Goal: Transaction & Acquisition: Purchase product/service

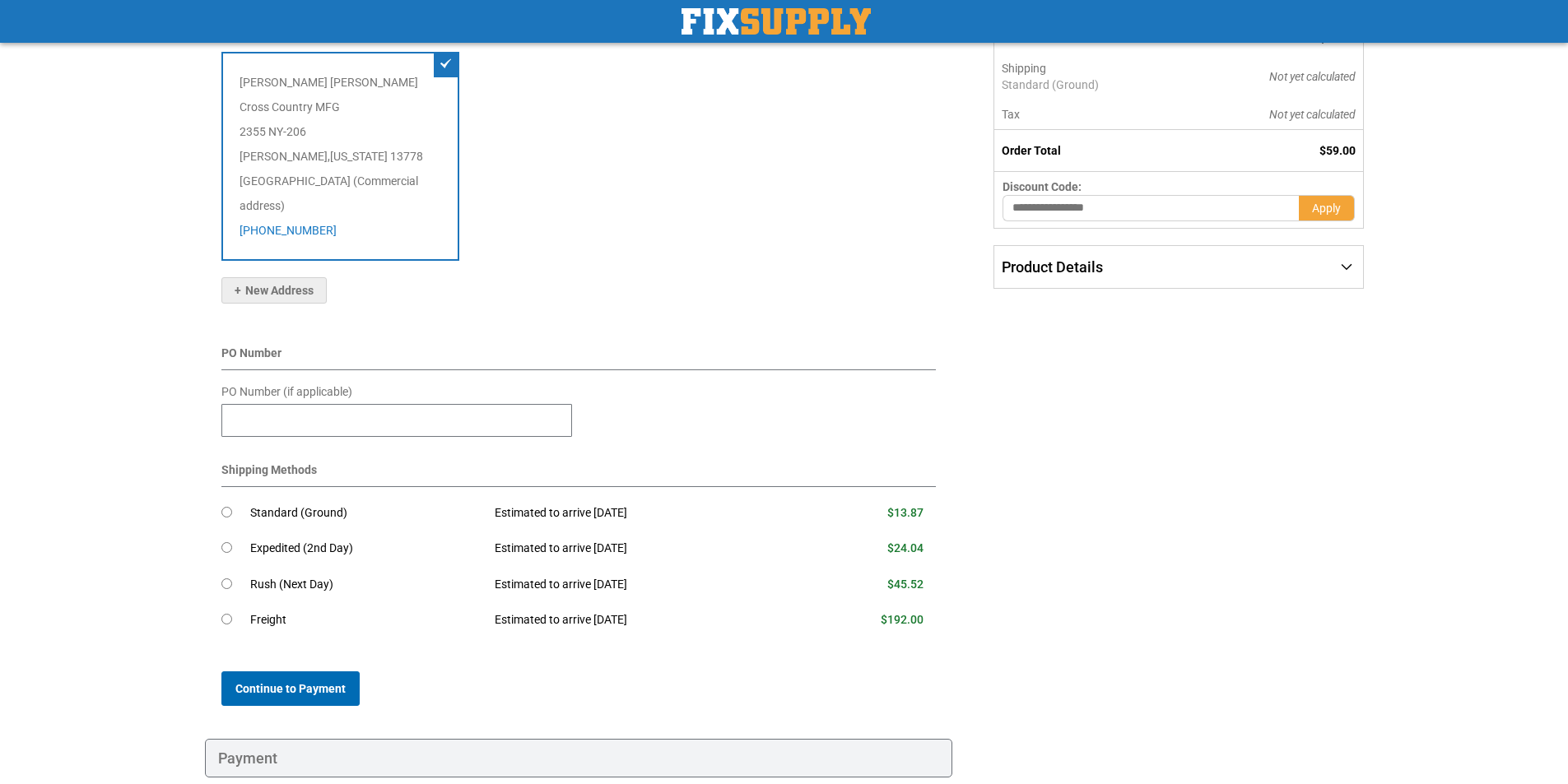
scroll to position [246, 0]
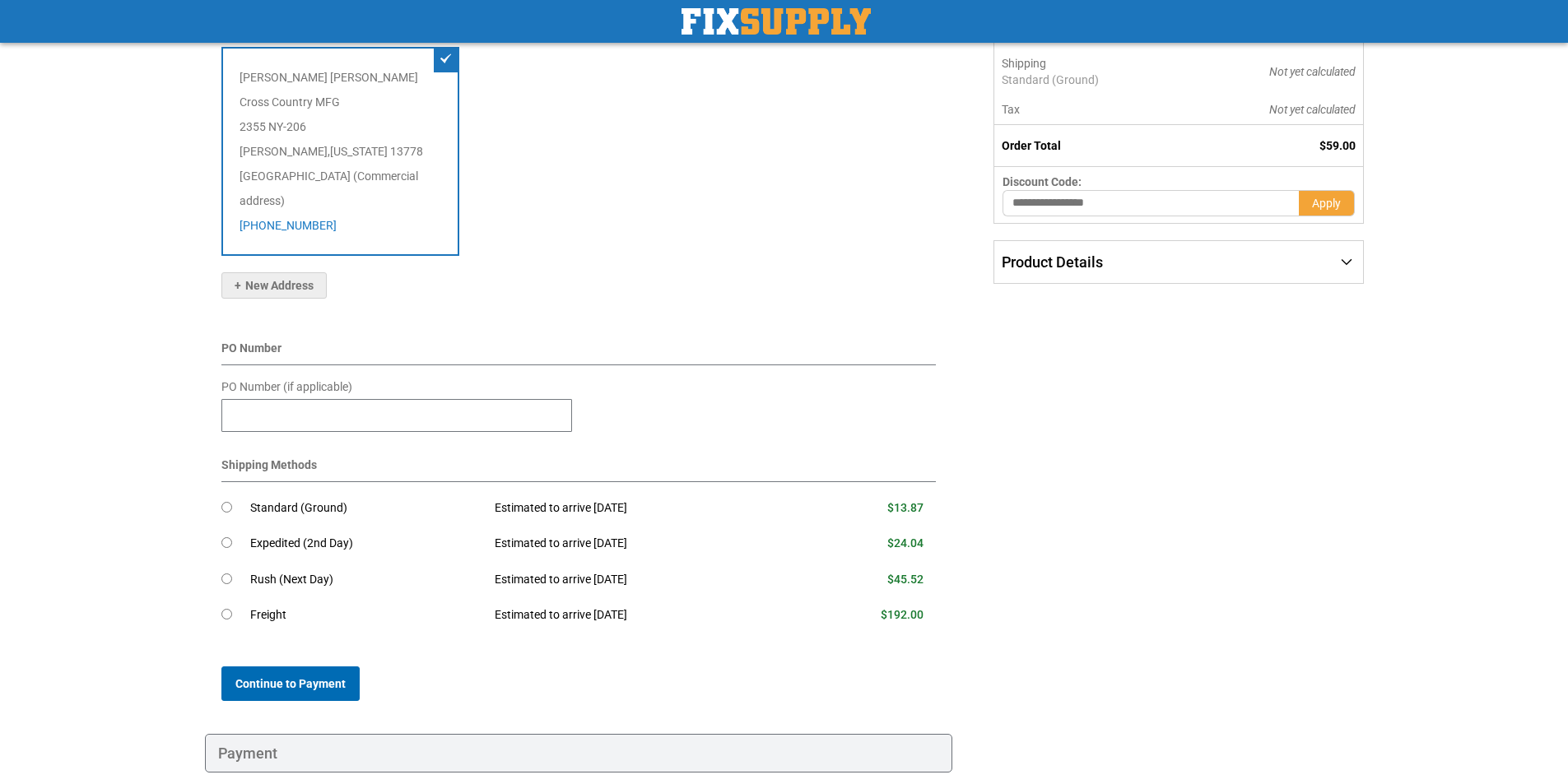
click at [326, 677] on span "Continue to Payment" at bounding box center [290, 684] width 110 height 13
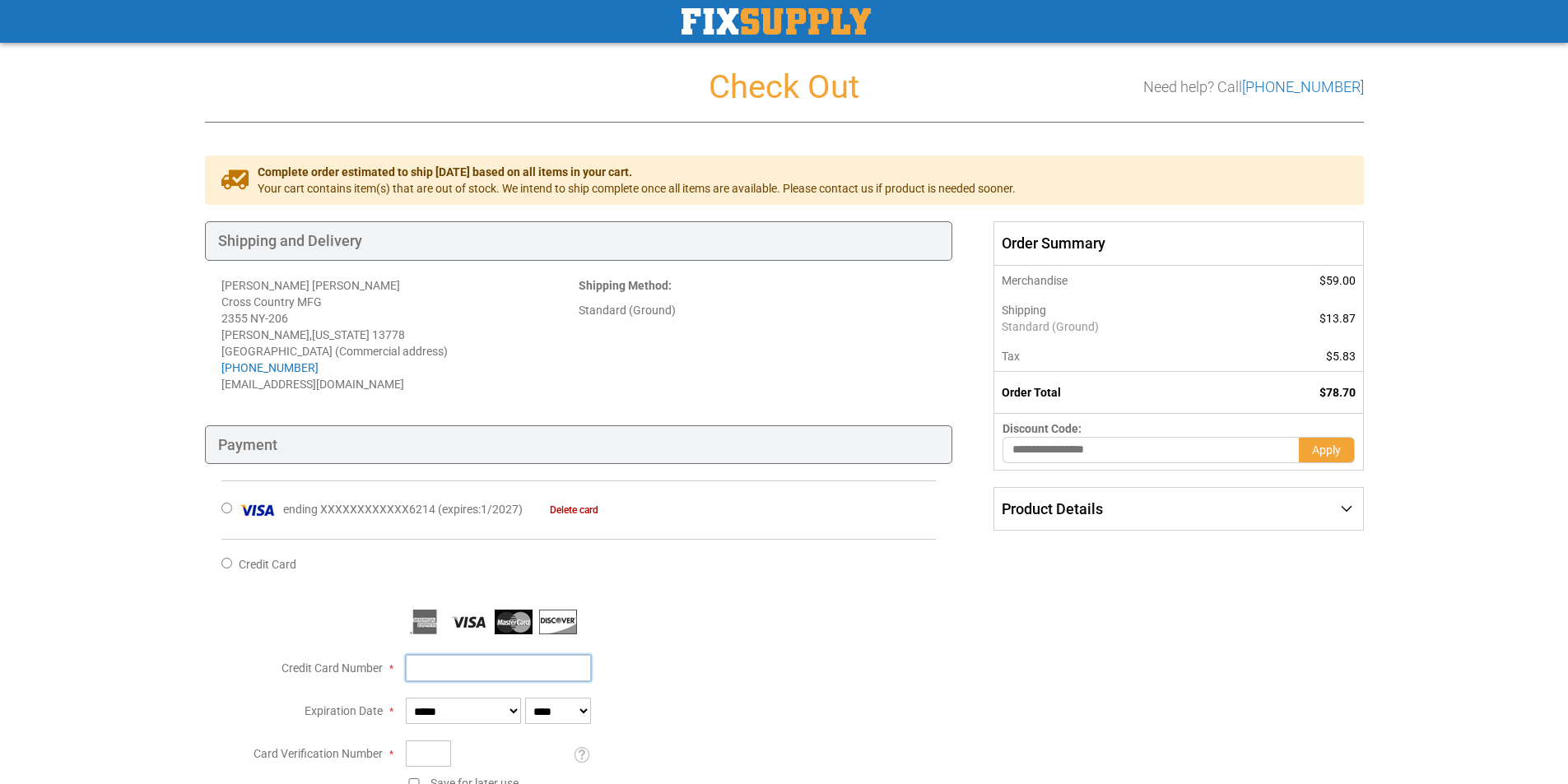
click at [569, 662] on input "Credit Card Number" at bounding box center [498, 668] width 186 height 27
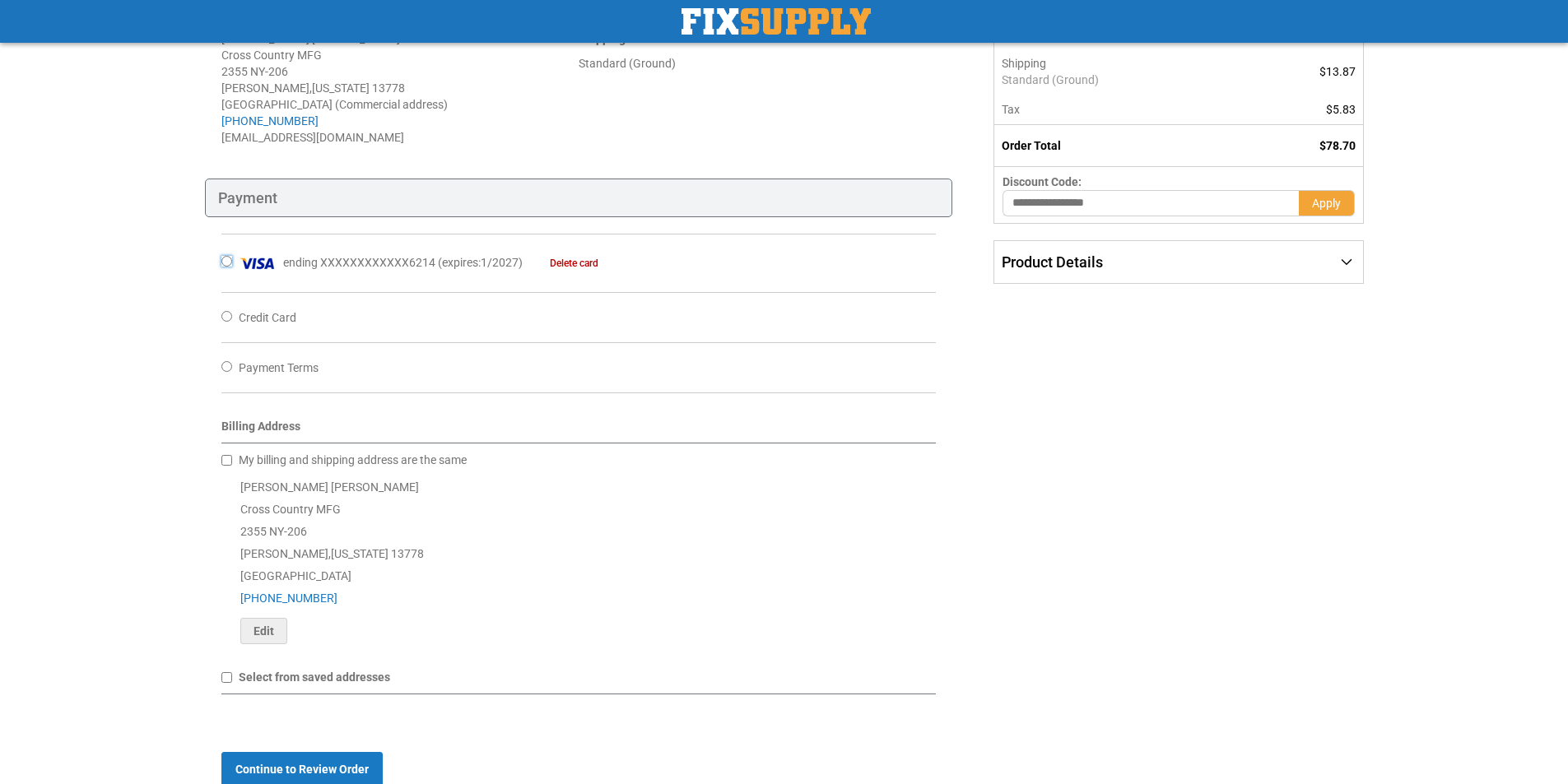
scroll to position [329, 0]
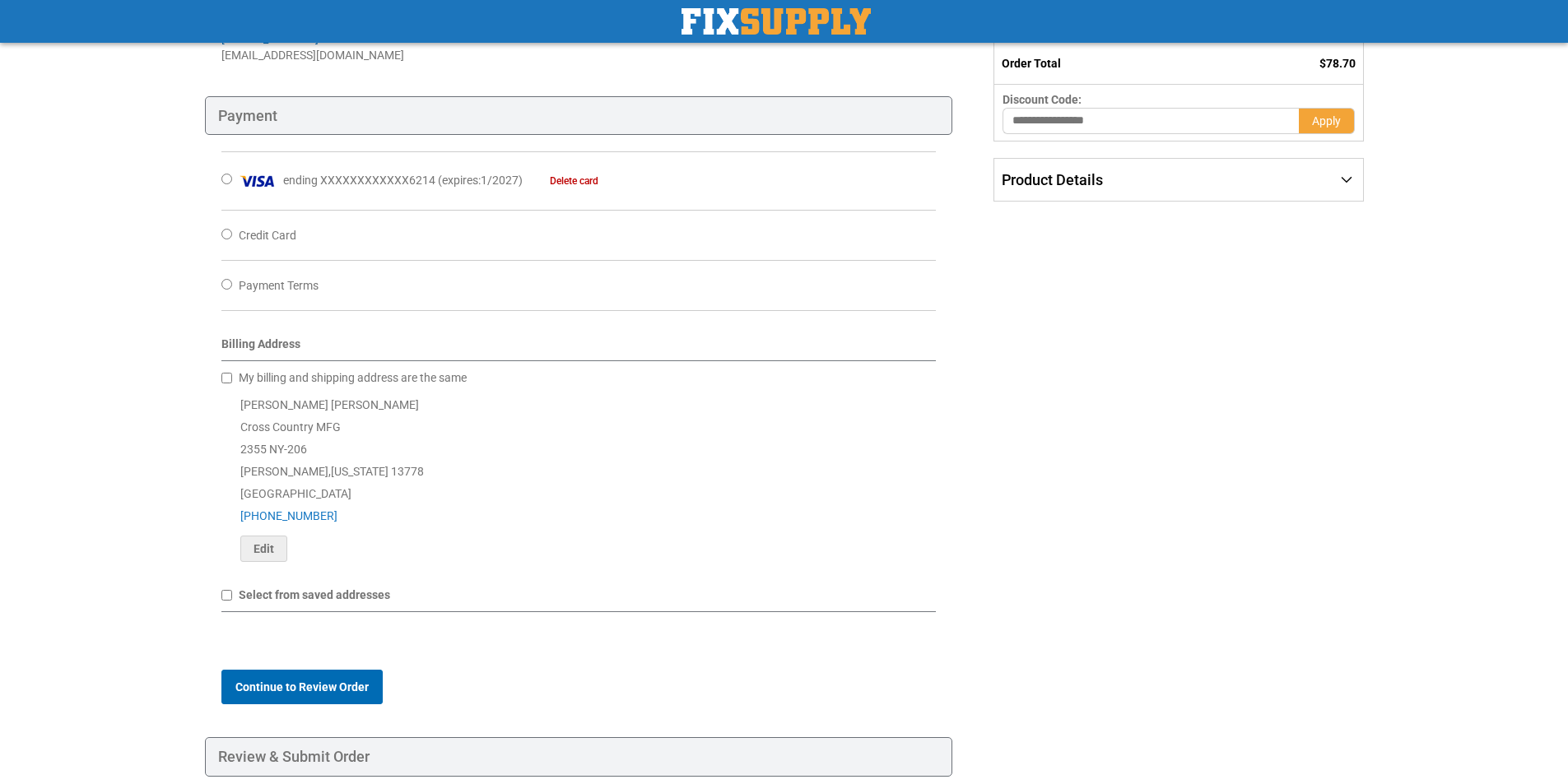
click at [241, 693] on span "Continue to Review Order" at bounding box center [302, 687] width 133 height 13
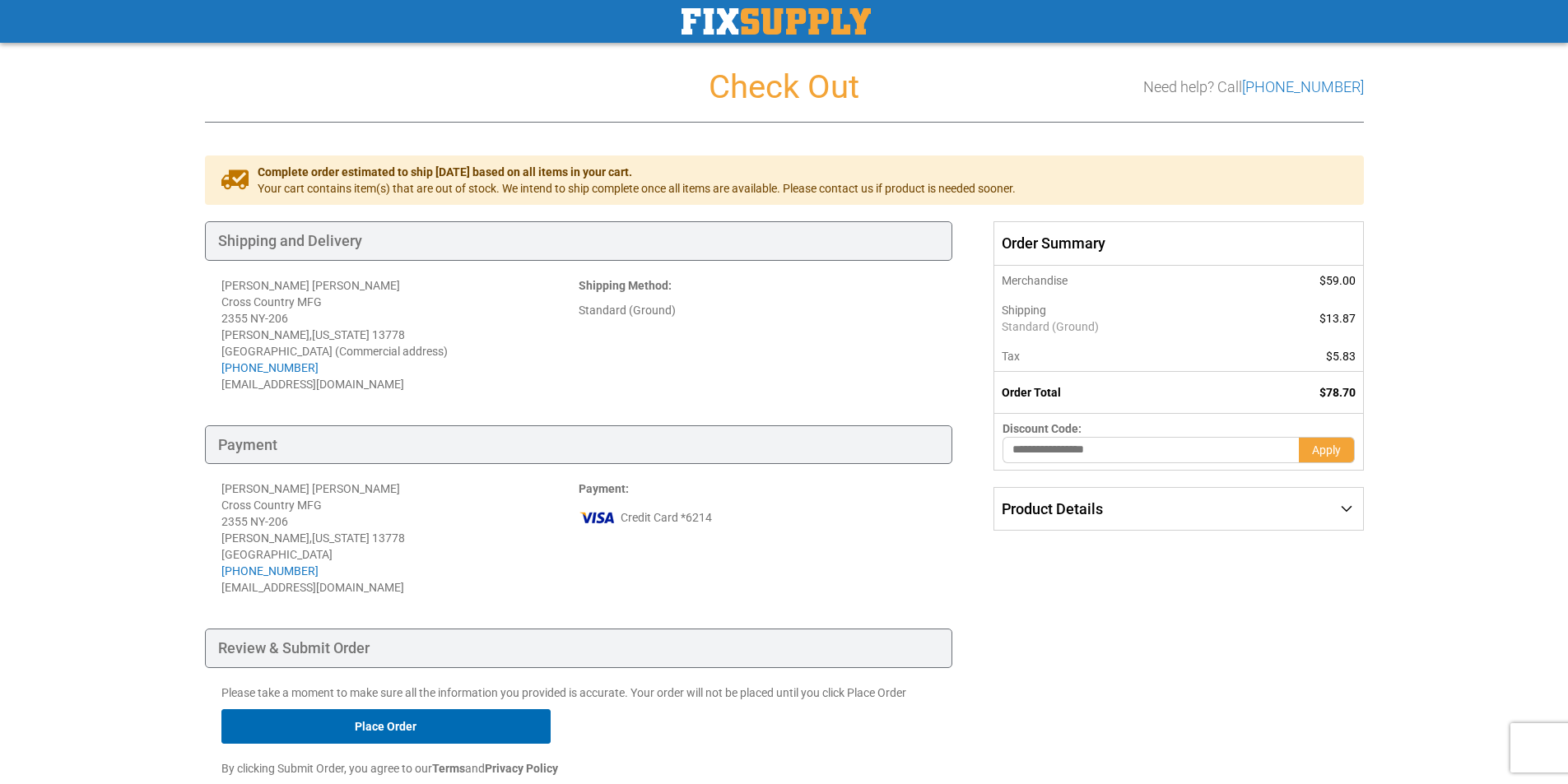
click at [393, 733] on button "Place Order" at bounding box center [387, 726] width 329 height 34
